Goal: Information Seeking & Learning: Learn about a topic

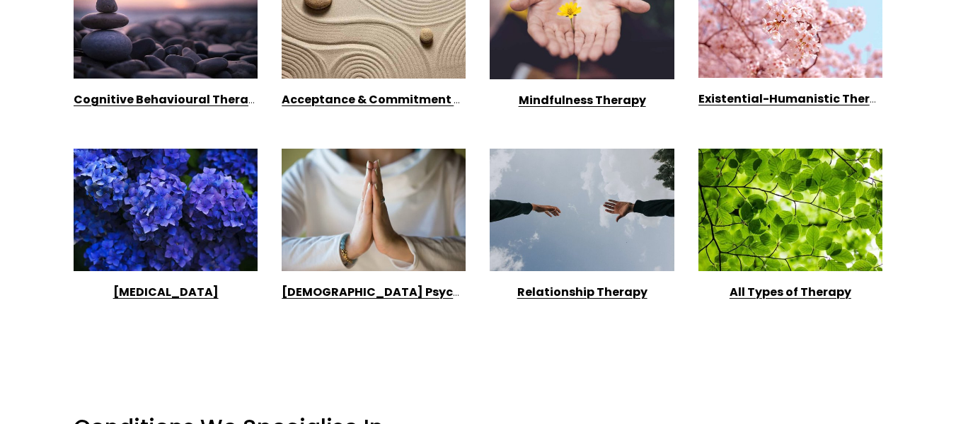
scroll to position [1279, 0]
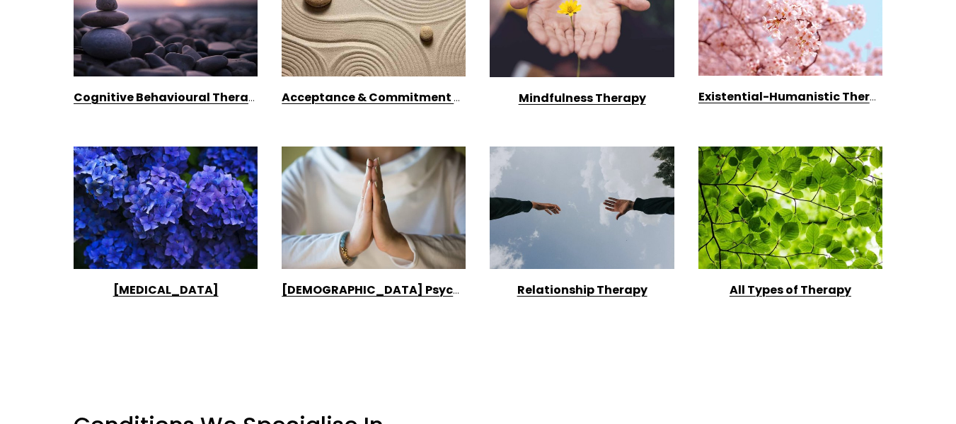
click at [361, 286] on strong "[DEMOGRAPHIC_DATA] Psychology" at bounding box center [389, 290] width 214 height 16
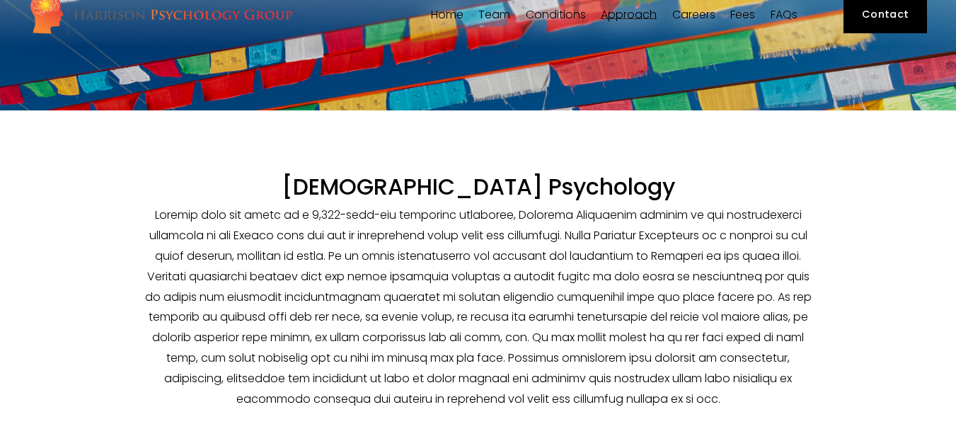
scroll to position [81, 0]
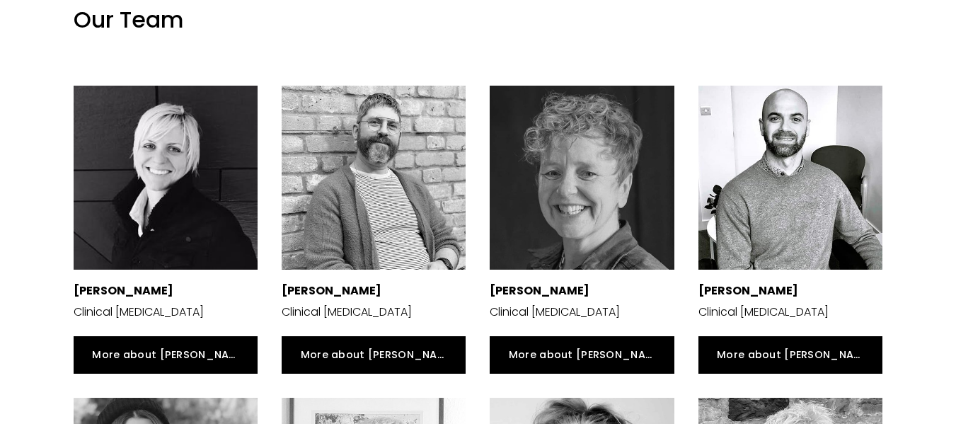
scroll to position [2210, 0]
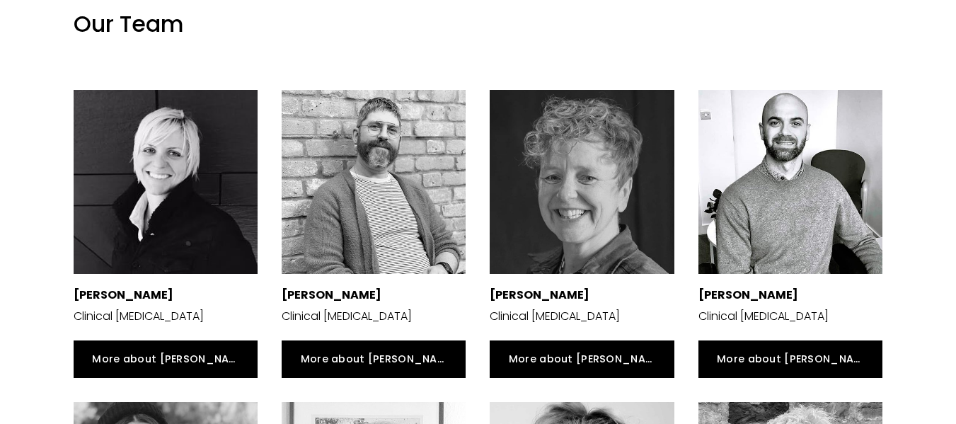
click at [762, 217] on div at bounding box center [790, 182] width 184 height 184
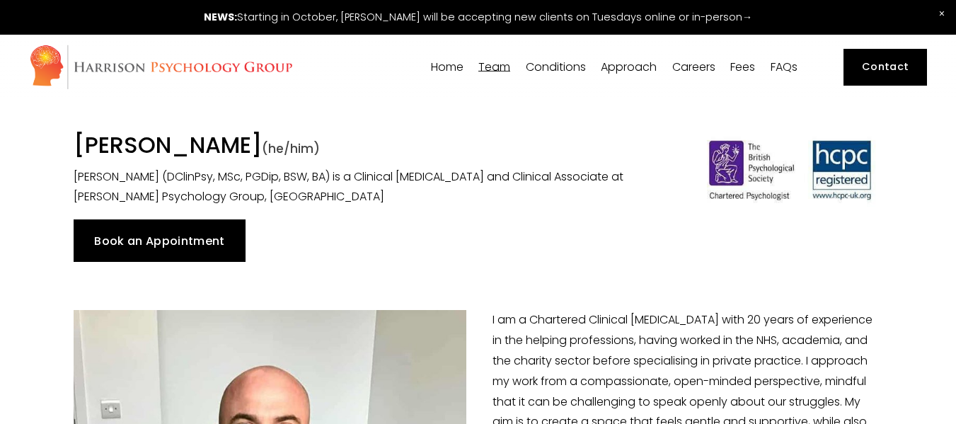
click at [741, 66] on link "Fees" at bounding box center [742, 66] width 25 height 13
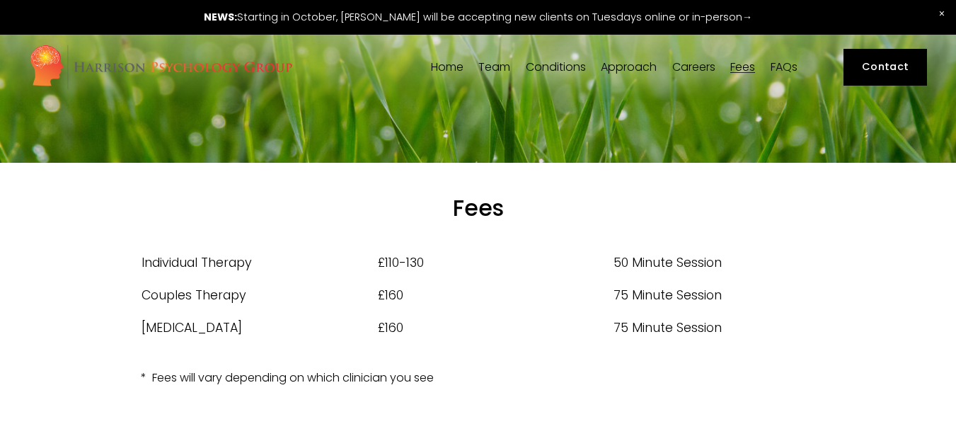
click at [708, 65] on link "Careers" at bounding box center [693, 66] width 43 height 13
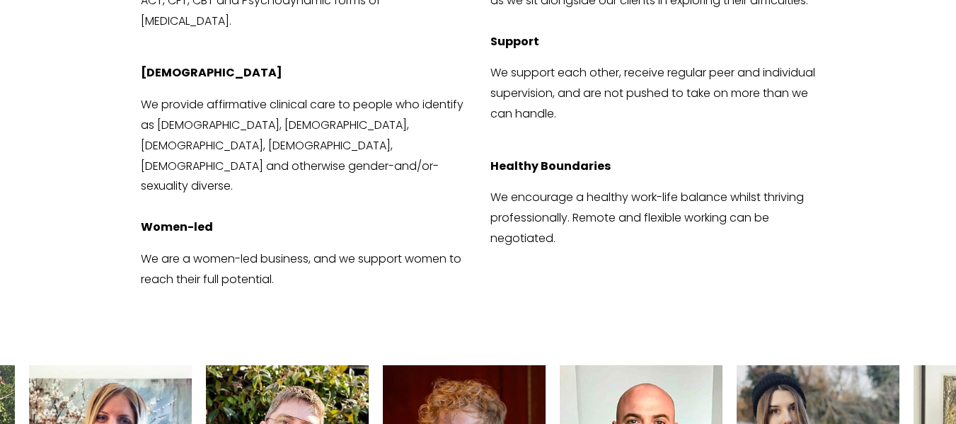
scroll to position [1225, 0]
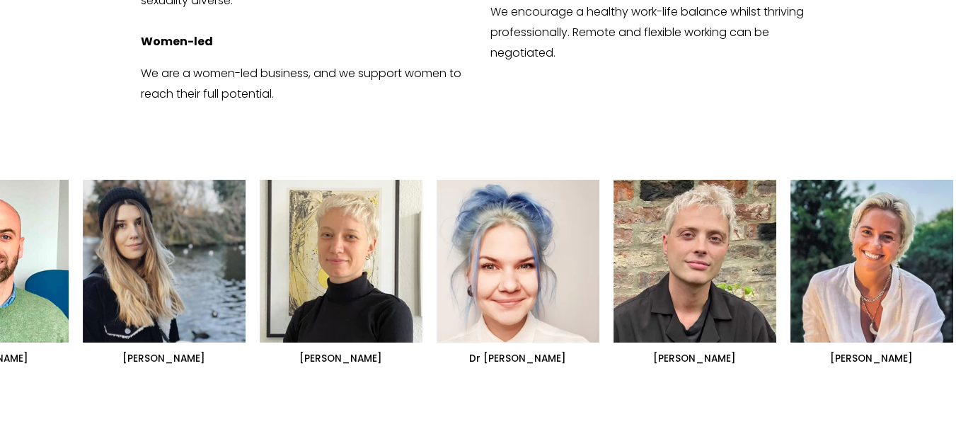
drag, startPoint x: 941, startPoint y: 226, endPoint x: 340, endPoint y: 281, distance: 603.7
click at [340, 281] on div "[PERSON_NAME] [PERSON_NAME] [PERSON_NAME]" at bounding box center [478, 272] width 956 height 185
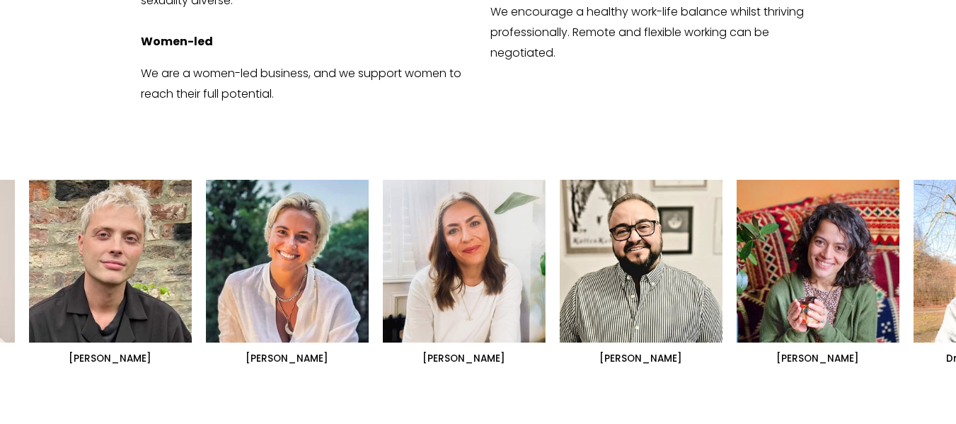
drag, startPoint x: 830, startPoint y: 262, endPoint x: 373, endPoint y: 335, distance: 461.9
click at [373, 335] on div "[PERSON_NAME] [PERSON_NAME]" at bounding box center [478, 295] width 956 height 294
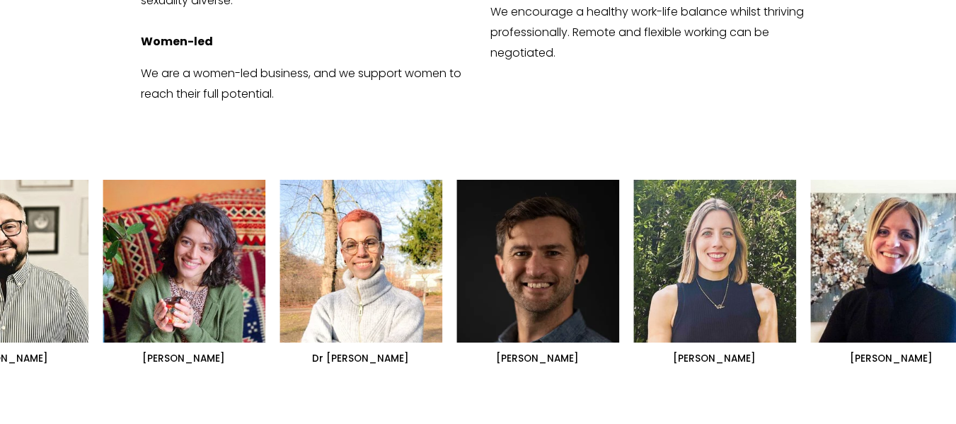
drag, startPoint x: 649, startPoint y: 225, endPoint x: 74, endPoint y: 226, distance: 575.0
click at [74, 226] on ul "[PERSON_NAME] [PERSON_NAME] [PERSON_NAME]" at bounding box center [478, 272] width 898 height 185
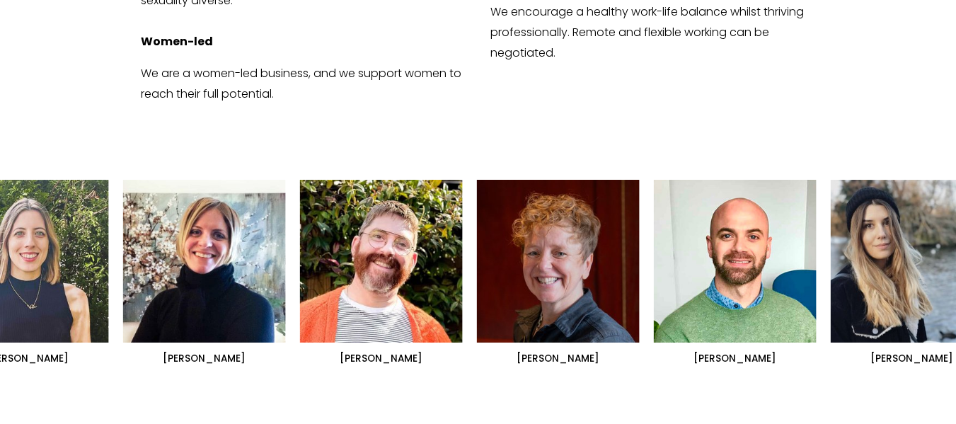
drag, startPoint x: 646, startPoint y: 238, endPoint x: 81, endPoint y: 228, distance: 564.5
click at [81, 228] on ul "[PERSON_NAME] [PERSON_NAME] [PERSON_NAME]" at bounding box center [478, 272] width 898 height 185
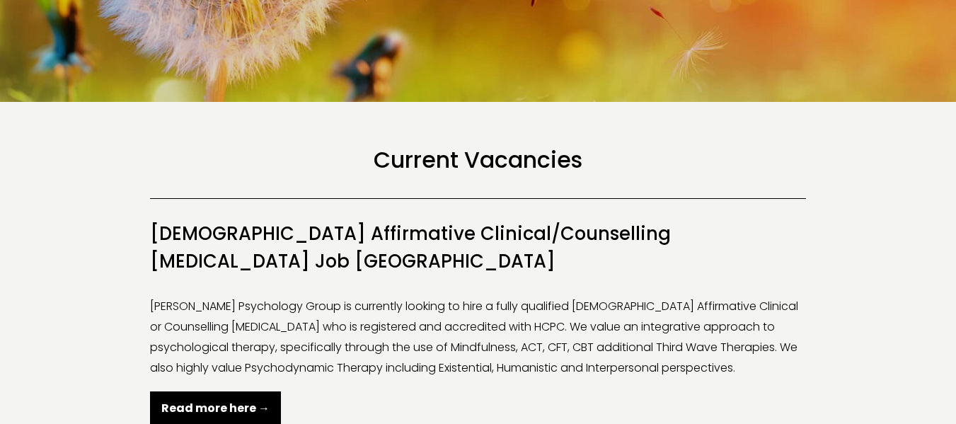
scroll to position [0, 0]
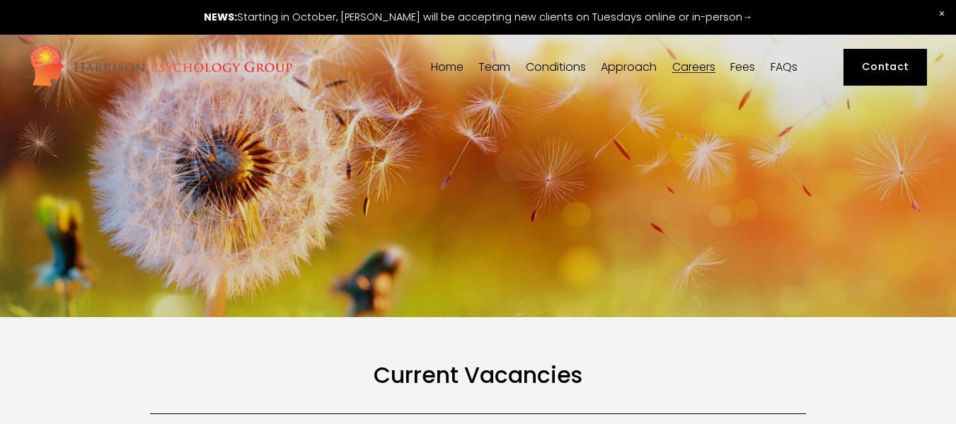
click at [787, 69] on link "FAQs" at bounding box center [783, 66] width 27 height 13
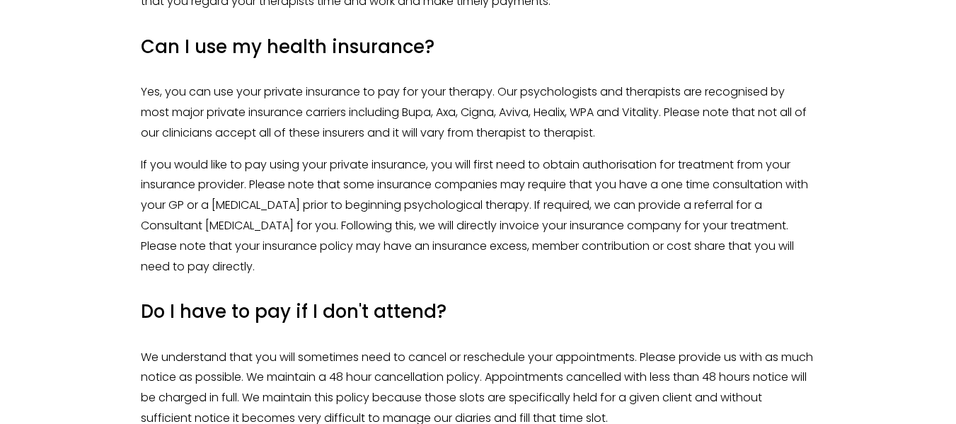
scroll to position [3118, 0]
